Goal: Transaction & Acquisition: Purchase product/service

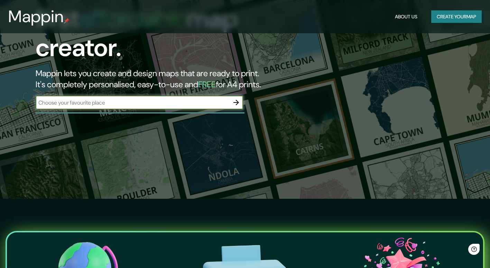
click at [142, 99] on input "text" at bounding box center [133, 103] width 194 height 8
type input "Cile"
click at [235, 100] on icon "button" at bounding box center [237, 103] width 6 height 6
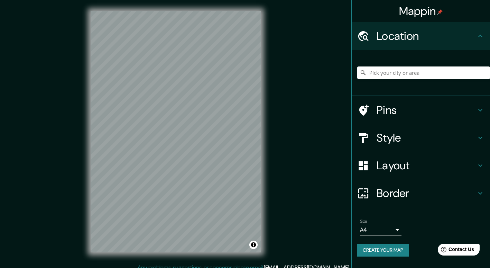
click at [374, 243] on div "Size A4 single Create your map" at bounding box center [420, 239] width 127 height 46
click at [384, 138] on h4 "Style" at bounding box center [427, 138] width 100 height 14
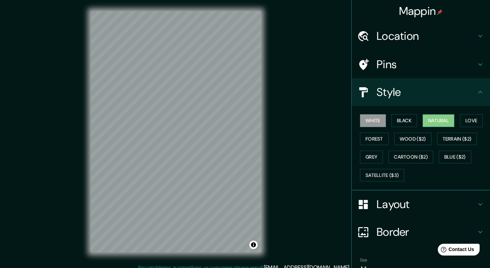
click at [440, 119] on button "Natural" at bounding box center [439, 120] width 32 height 13
click at [467, 123] on button "Love" at bounding box center [471, 120] width 23 height 13
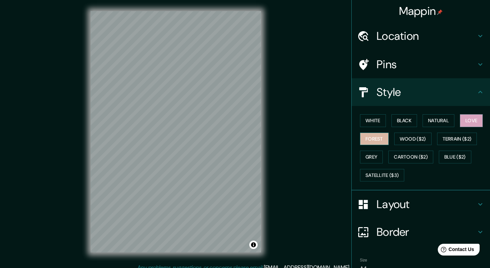
click at [370, 135] on button "Forest" at bounding box center [374, 139] width 29 height 13
click at [373, 156] on button "Grey" at bounding box center [371, 157] width 23 height 13
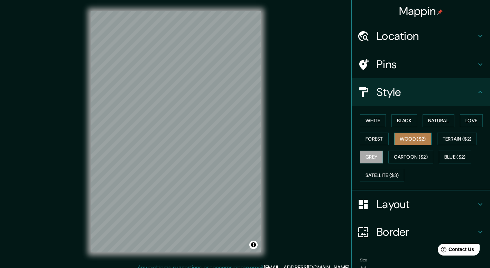
click at [418, 136] on button "Wood ($2)" at bounding box center [412, 139] width 37 height 13
click at [449, 158] on button "Blue ($2)" at bounding box center [455, 157] width 33 height 13
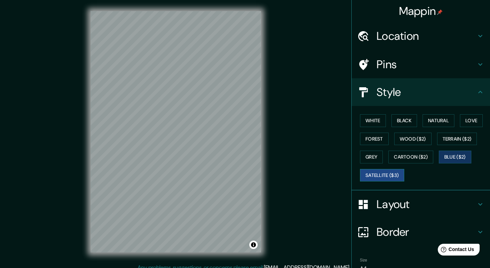
click at [386, 174] on button "Satellite ($3)" at bounding box center [382, 175] width 44 height 13
click at [375, 156] on button "Grey" at bounding box center [371, 157] width 23 height 13
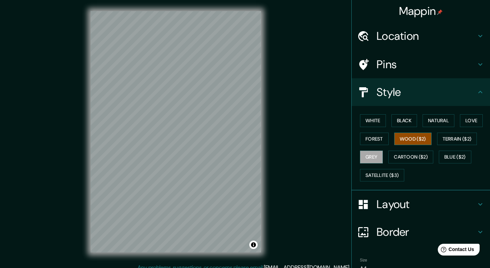
click at [416, 138] on button "Wood ($2)" at bounding box center [412, 139] width 37 height 13
click at [364, 137] on button "Forest" at bounding box center [374, 139] width 29 height 13
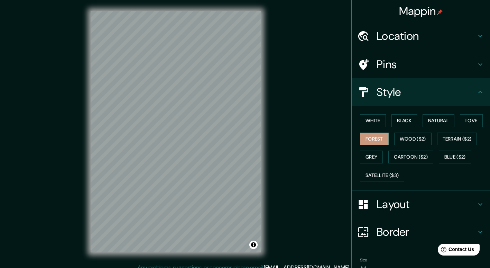
click at [400, 208] on h4 "Layout" at bounding box center [427, 204] width 100 height 14
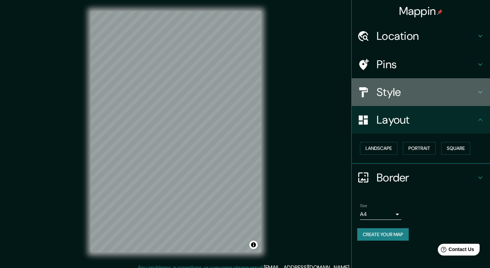
click at [410, 97] on h4 "Style" at bounding box center [427, 92] width 100 height 14
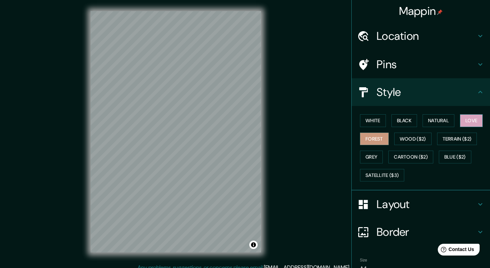
click at [470, 121] on button "Love" at bounding box center [471, 120] width 23 height 13
drag, startPoint x: 263, startPoint y: 171, endPoint x: 289, endPoint y: 129, distance: 49.1
click at [302, 127] on div "Mappin Location Pins Style White Black Natural Love Forest Wood ($2) Terrain ($…" at bounding box center [245, 137] width 490 height 274
drag, startPoint x: 257, startPoint y: 115, endPoint x: 251, endPoint y: 117, distance: 6.8
click at [248, 119] on div at bounding box center [250, 119] width 6 height 6
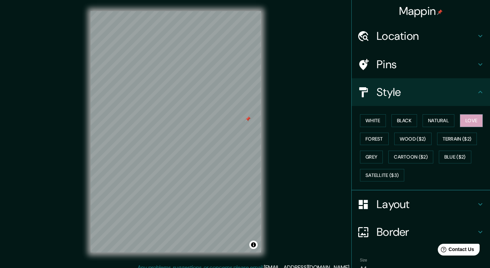
click at [286, 103] on div "Mappin Location Pins Style White Black Natural Love Forest Wood ($2) Terrain ($…" at bounding box center [245, 137] width 490 height 274
click at [248, 119] on div at bounding box center [248, 119] width 6 height 6
drag, startPoint x: 275, startPoint y: 142, endPoint x: 291, endPoint y: 166, distance: 28.9
click at [291, 166] on div "Mappin Location Pins Style White Black Natural Love Forest Wood ($2) Terrain ($…" at bounding box center [245, 137] width 490 height 274
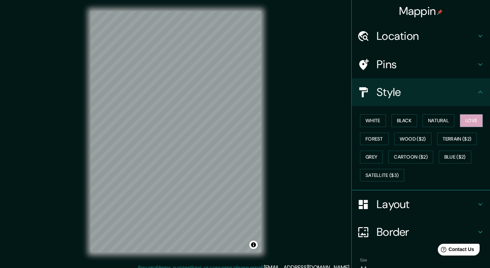
click at [314, 130] on div "Mappin Location Pins Style White Black Natural Love Forest Wood ($2) Terrain ($…" at bounding box center [245, 137] width 490 height 274
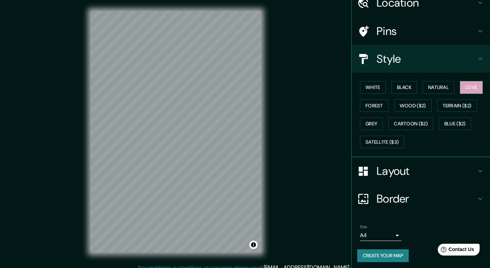
scroll to position [35, 0]
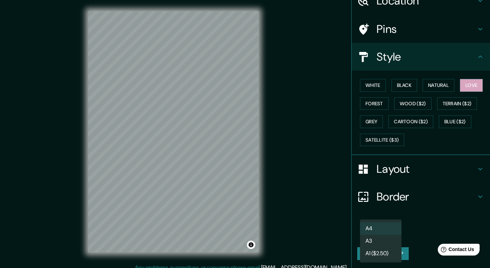
click at [385, 229] on body "Mappin Location Pins Style White Black Natural Love Forest Wood ($2) Terrain ($…" at bounding box center [245, 134] width 490 height 268
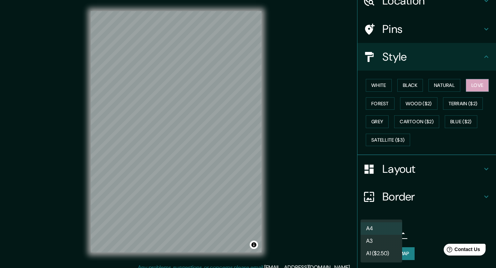
click at [391, 240] on li "A3" at bounding box center [381, 241] width 42 height 12
type input "a4"
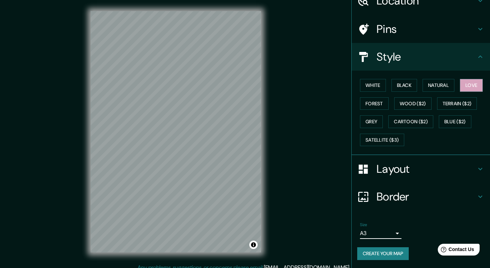
click at [398, 251] on button "Create your map" at bounding box center [383, 253] width 52 height 13
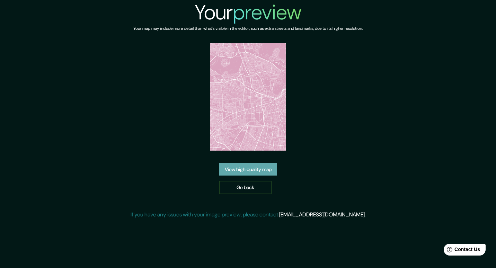
click at [233, 166] on link "View high quality map" at bounding box center [248, 169] width 58 height 13
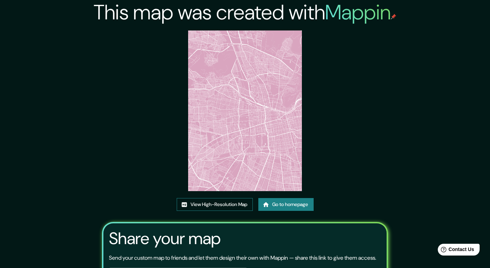
click at [227, 201] on link "View High-Resolution Map" at bounding box center [215, 204] width 76 height 13
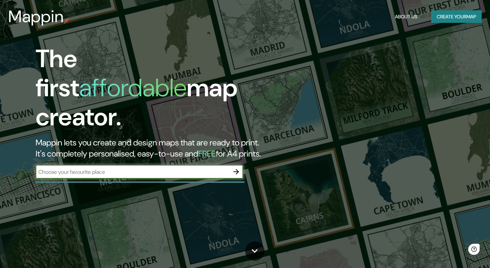
click at [129, 168] on input "text" at bounding box center [133, 172] width 194 height 8
type input "Cile"
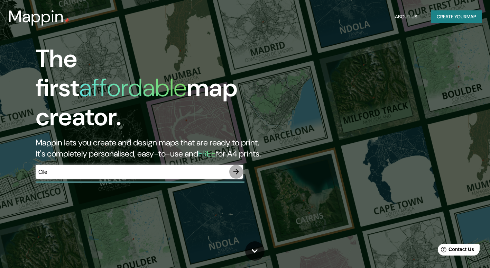
click at [234, 167] on icon "button" at bounding box center [236, 171] width 8 height 8
